Goal: Information Seeking & Learning: Learn about a topic

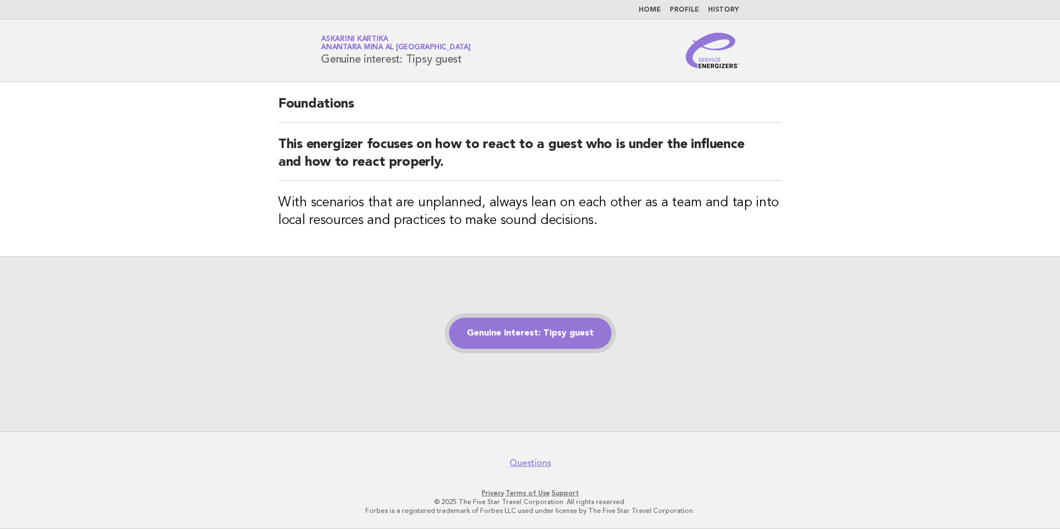
click at [527, 342] on link "Genuine interest: Tipsy guest" at bounding box center [530, 333] width 162 height 31
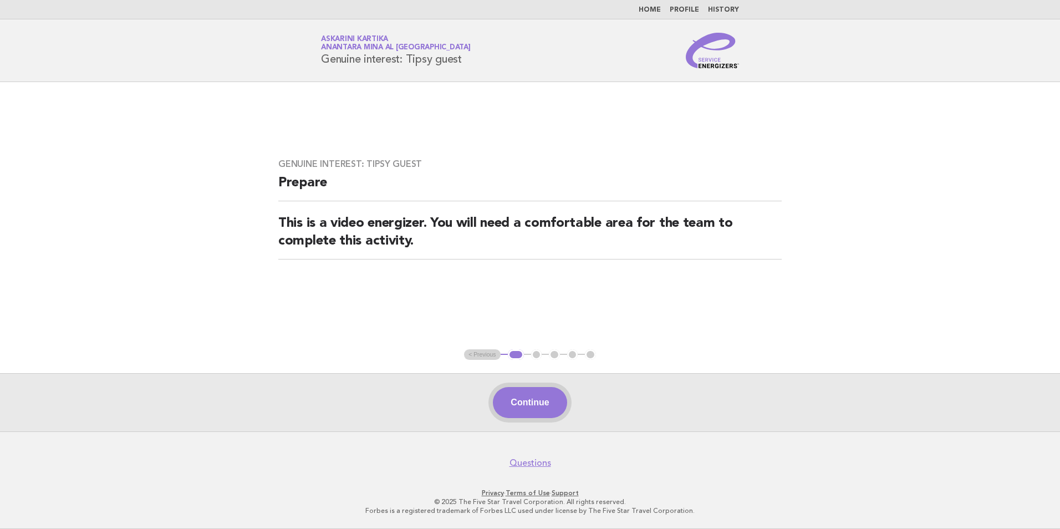
click at [519, 409] on button "Continue" at bounding box center [530, 402] width 74 height 31
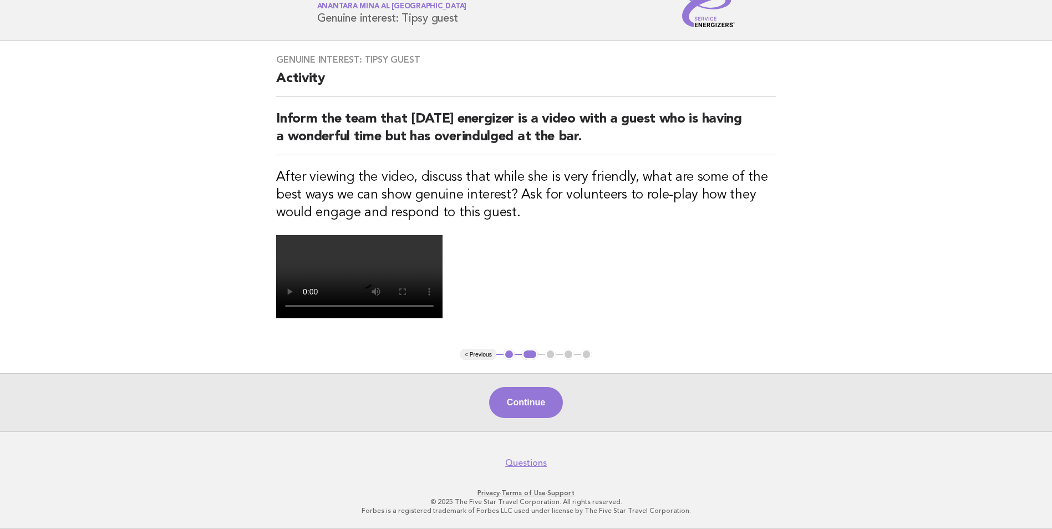
scroll to position [166, 0]
click at [532, 418] on button "Continue" at bounding box center [526, 402] width 74 height 31
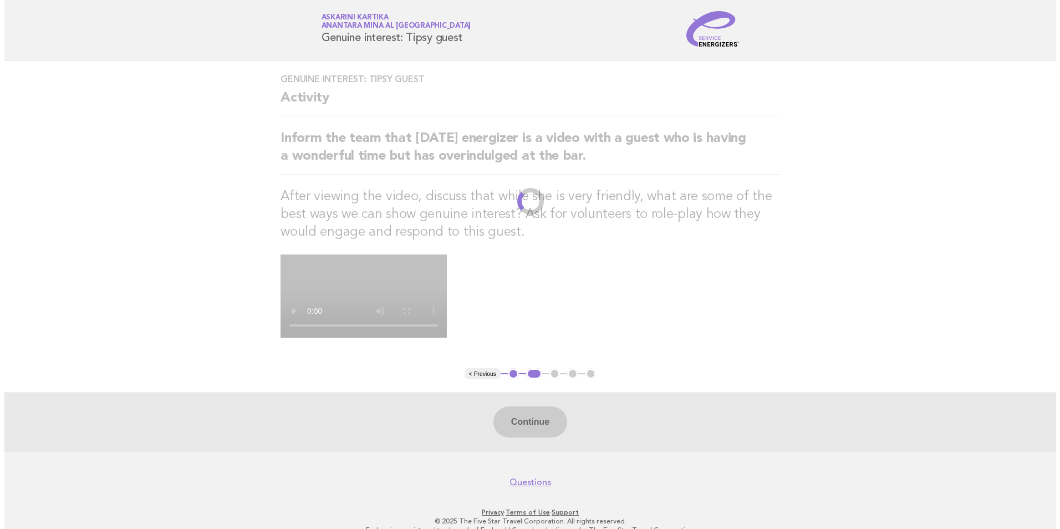
scroll to position [0, 0]
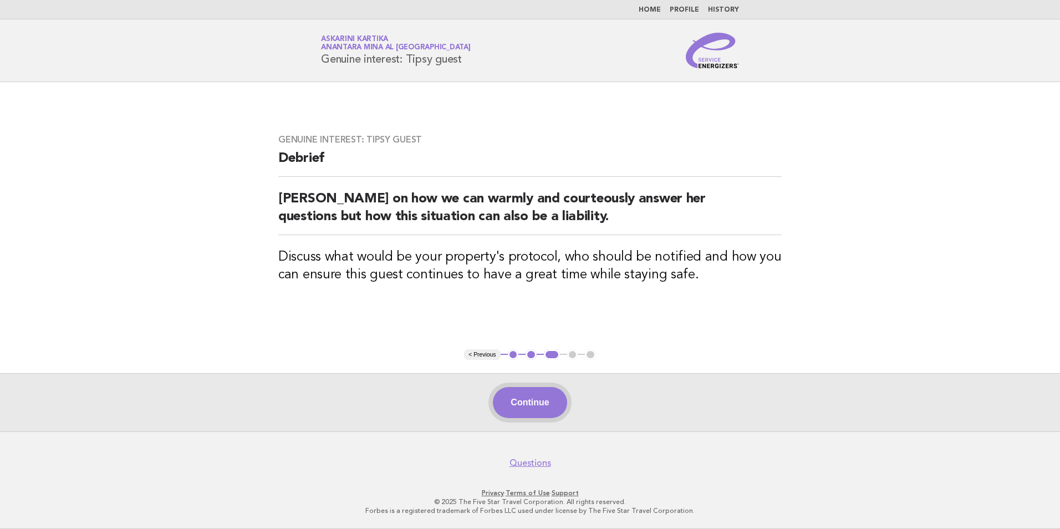
click at [534, 399] on button "Continue" at bounding box center [530, 402] width 74 height 31
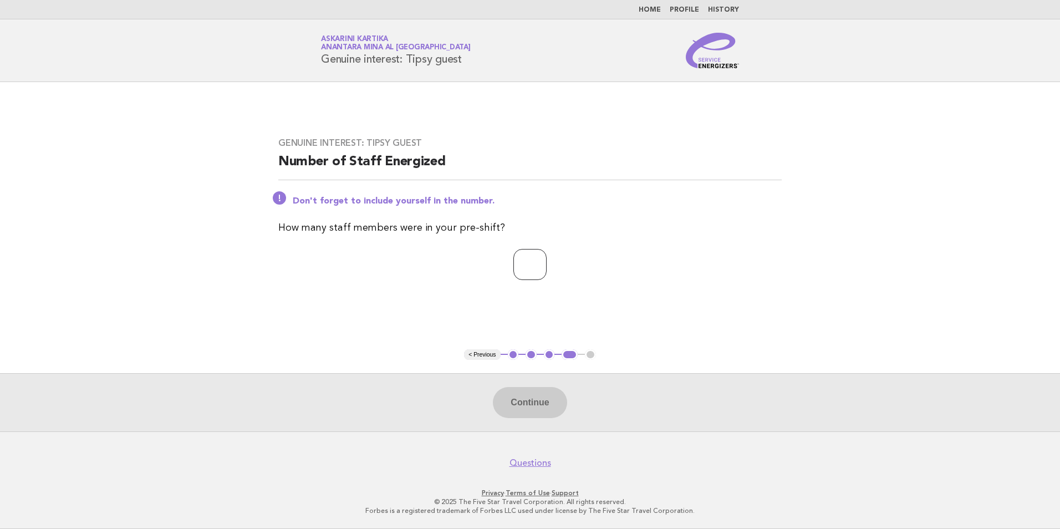
click at [547, 272] on input "number" at bounding box center [529, 264] width 33 height 31
type input "*"
click at [528, 398] on button "Continue" at bounding box center [530, 402] width 74 height 31
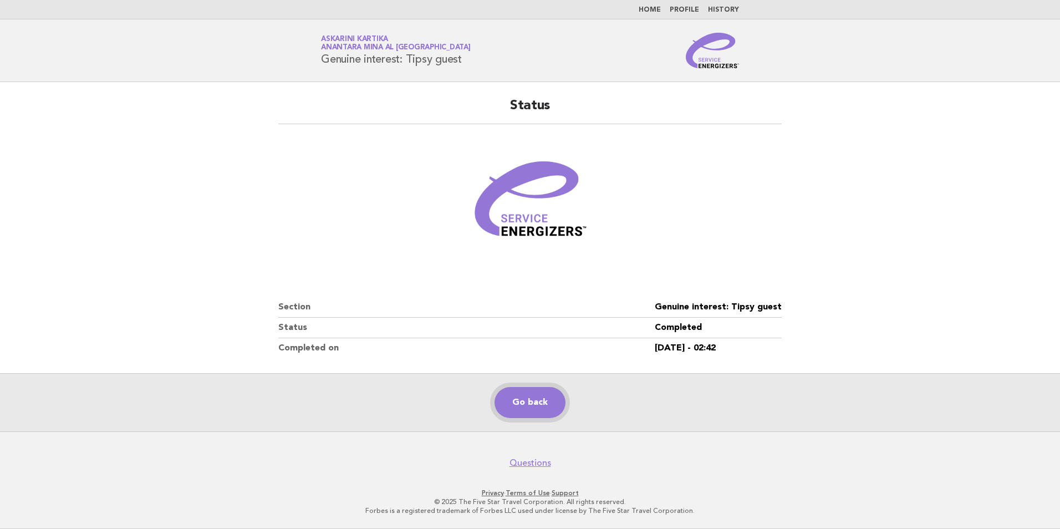
click at [521, 401] on link "Go back" at bounding box center [530, 402] width 71 height 31
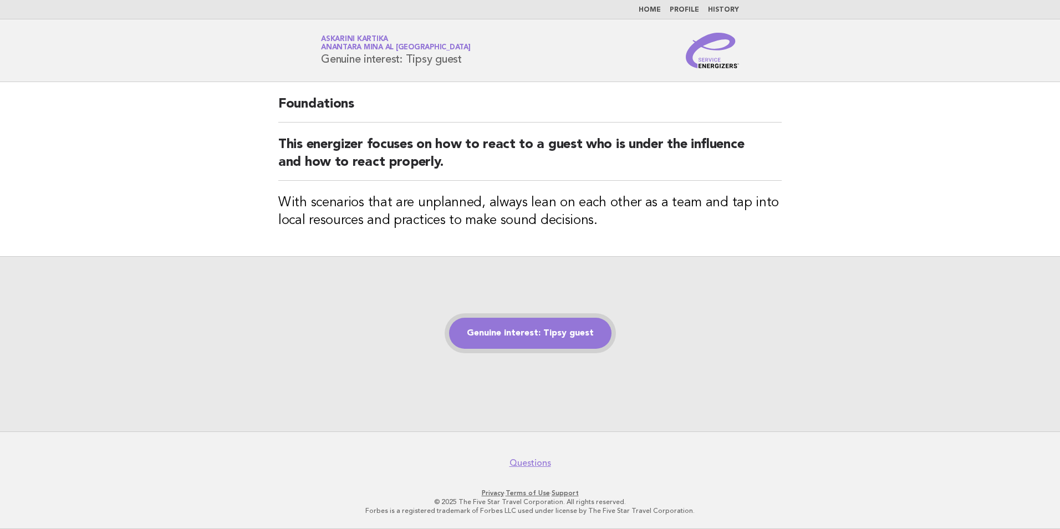
click at [518, 336] on link "Genuine interest: Tipsy guest" at bounding box center [530, 333] width 162 height 31
